Goal: Check status: Check status

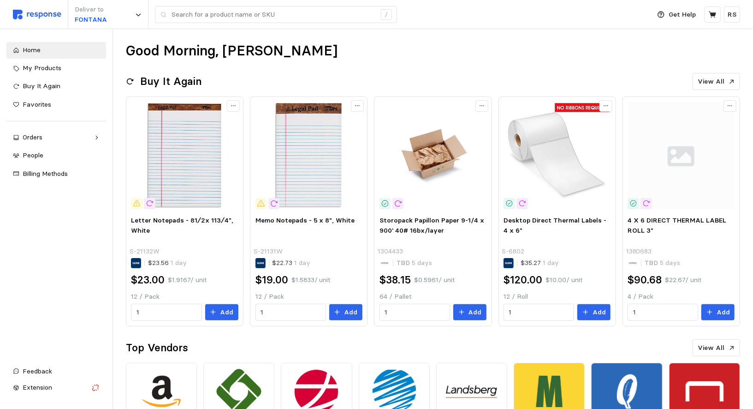
click at [13, 8] on div "Deliver to FONTANA /" at bounding box center [329, 14] width 633 height 29
click at [49, 18] on img at bounding box center [37, 15] width 48 height 10
click at [38, 18] on img at bounding box center [37, 15] width 48 height 10
click at [65, 134] on div "Orders" at bounding box center [56, 137] width 67 height 10
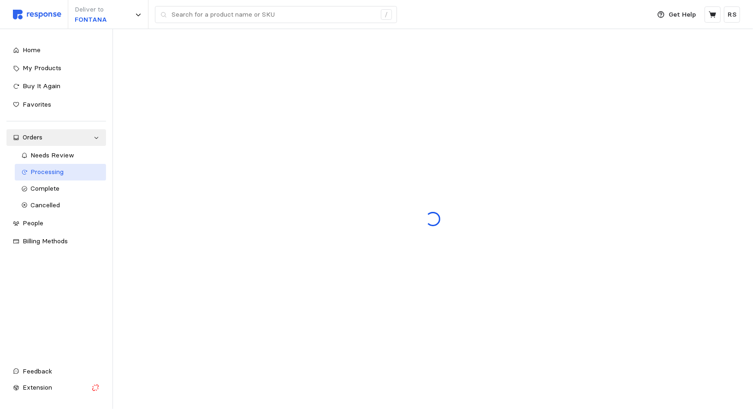
click at [52, 166] on link "Processing" at bounding box center [60, 172] width 91 height 17
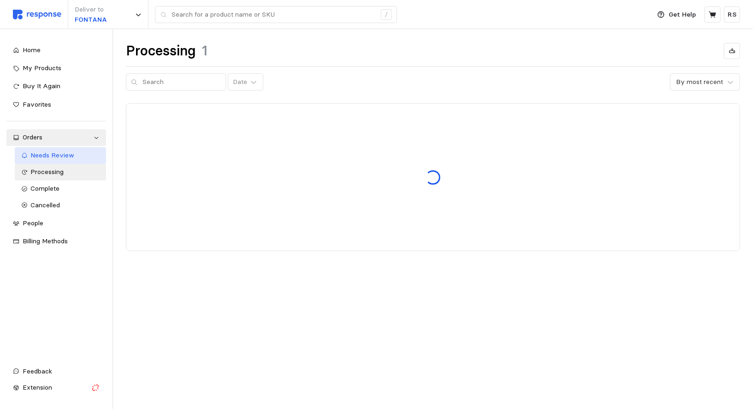
click at [43, 158] on span "Needs Review" at bounding box center [53, 155] width 44 height 8
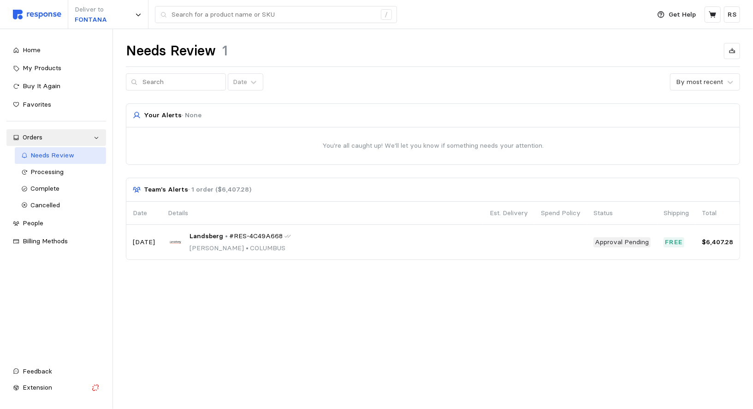
click at [43, 157] on span "Needs Review" at bounding box center [53, 155] width 44 height 8
click at [43, 167] on div "Processing" at bounding box center [65, 172] width 69 height 10
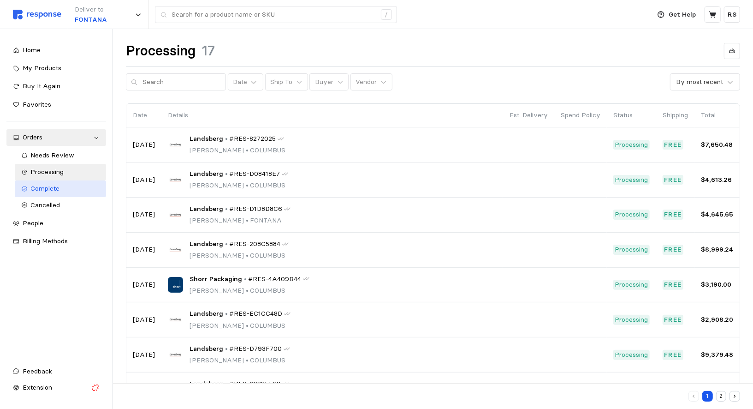
click at [36, 189] on span "Complete" at bounding box center [45, 188] width 29 height 8
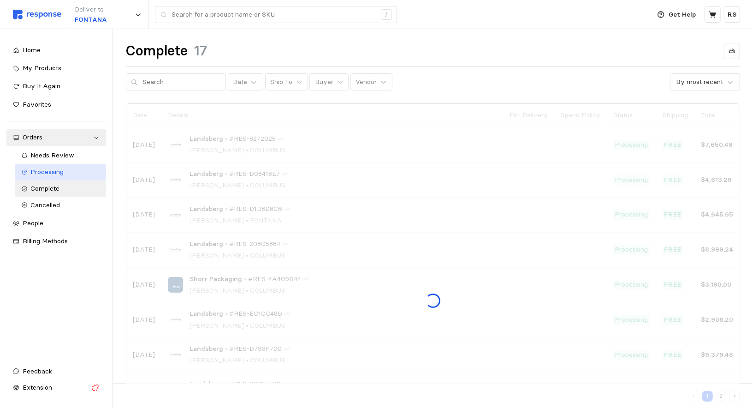
click at [36, 169] on span "Processing" at bounding box center [47, 171] width 33 height 8
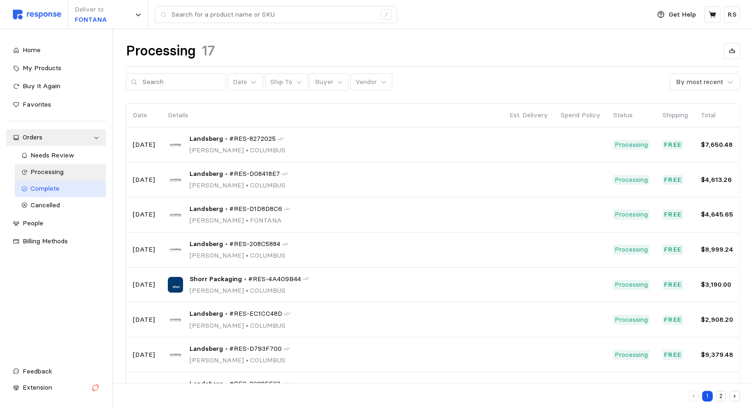
click at [48, 186] on span "Complete" at bounding box center [45, 188] width 29 height 8
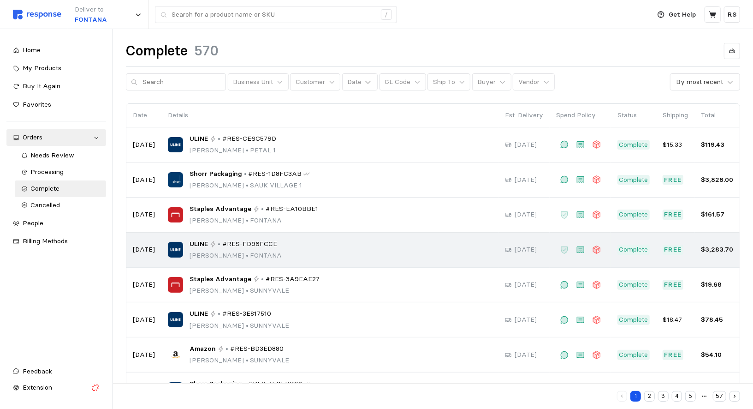
click at [213, 245] on div "ULINE • #RES-FD96FCCE" at bounding box center [236, 244] width 92 height 10
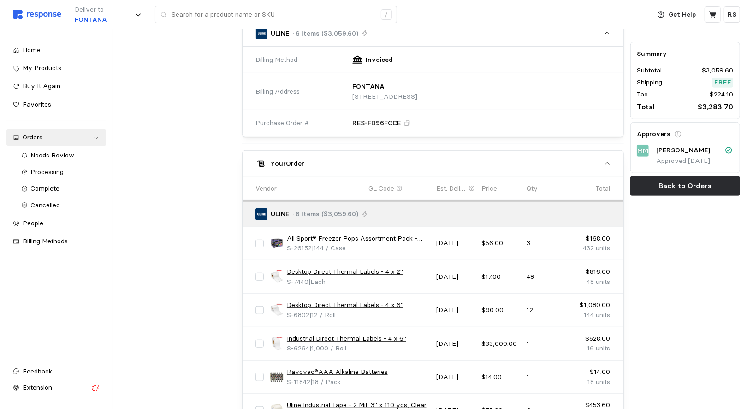
scroll to position [421, 0]
